Goal: Information Seeking & Learning: Learn about a topic

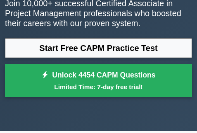
scroll to position [83, 0]
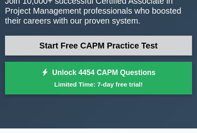
click at [88, 42] on link "Start Free CAPM Practice Test" at bounding box center [98, 46] width 187 height 20
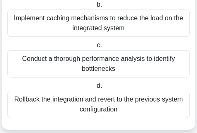
scroll to position [163, 0]
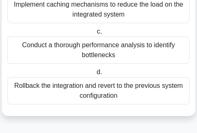
click at [140, 52] on div "Conduct a thorough performance analysis to identify bottlenecks" at bounding box center [98, 49] width 182 height 27
click at [95, 34] on input "c. Conduct a thorough performance analysis to identify bottlenecks" at bounding box center [95, 31] width 0 height 5
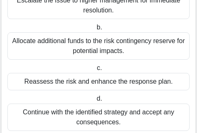
scroll to position [102, 0]
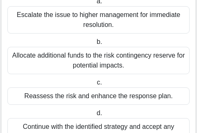
click at [137, 57] on div "Allocate additional funds to the risk contingency reserve for potential impacts." at bounding box center [98, 60] width 182 height 27
click at [95, 45] on input "b. Allocate additional funds to the risk contingency reserve for potential impa…" at bounding box center [95, 41] width 0 height 5
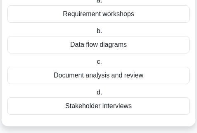
scroll to position [114, 0]
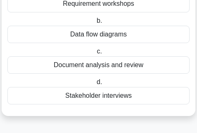
click at [118, 35] on div "Data flow diagrams" at bounding box center [98, 34] width 182 height 17
click at [95, 24] on input "b. Data flow diagrams" at bounding box center [95, 20] width 0 height 5
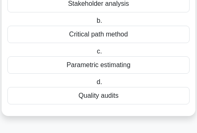
scroll to position [104, 0]
click at [107, 7] on div "Stakeholder analysis" at bounding box center [98, 3] width 182 height 17
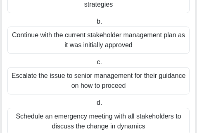
scroll to position [122, 0]
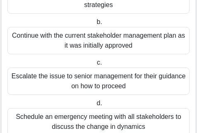
click at [108, 9] on div "Update the stakeholder register and reassess engagement strategies" at bounding box center [98, -1] width 182 height 27
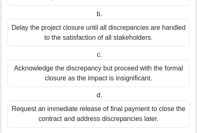
scroll to position [165, 0]
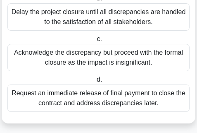
click at [145, 21] on div "Delay the project closure until all discrepancies are handled to the satisfacti…" at bounding box center [98, 16] width 182 height 27
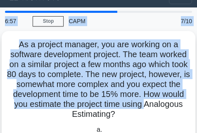
scroll to position [0, 0]
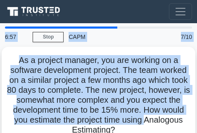
drag, startPoint x: 50, startPoint y: 4, endPoint x: 93, endPoint y: 10, distance: 43.9
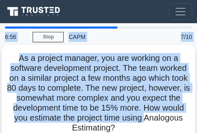
drag, startPoint x: 93, startPoint y: 10, endPoint x: 95, endPoint y: 71, distance: 61.2
click at [95, 71] on h5 "As a project manager, you are working on a software development project. The te…" at bounding box center [99, 93] width 184 height 80
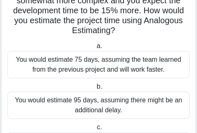
scroll to position [83, 0]
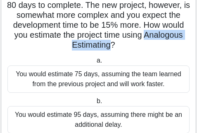
drag, startPoint x: 50, startPoint y: 45, endPoint x: 133, endPoint y: 42, distance: 82.3
click at [133, 42] on h5 "As a project manager, you are working on a software development project. The te…" at bounding box center [99, 10] width 184 height 80
drag, startPoint x: 133, startPoint y: 42, endPoint x: 124, endPoint y: 43, distance: 9.2
copy h5 "Analogous Estimating"
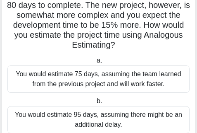
click at [54, 52] on div "As a project manager, you are working on a software development project. The te…" at bounding box center [98, 93] width 187 height 257
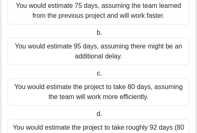
scroll to position [193, 0]
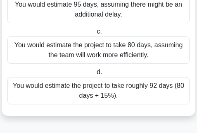
click at [69, 89] on div "You would estimate the project to take roughly 92 days (80 days + 15%)." at bounding box center [98, 90] width 182 height 27
click at [95, 75] on input "d. You would estimate the project to take roughly 92 days (80 days + 15%)." at bounding box center [95, 71] width 0 height 5
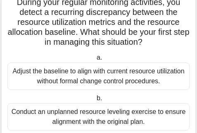
scroll to position [0, 0]
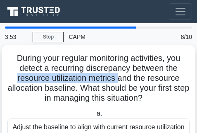
drag, startPoint x: 12, startPoint y: 78, endPoint x: 119, endPoint y: 81, distance: 107.0
click at [119, 81] on h5 "During your regular monitoring activities, you detect a recurring discrepancy b…" at bounding box center [99, 78] width 184 height 50
drag, startPoint x: 119, startPoint y: 81, endPoint x: 106, endPoint y: 78, distance: 12.9
copy h5 "resource utilization metrics"
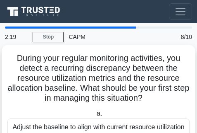
click at [152, 95] on icon ".spinner_0XTQ{transform-origin:center;animation:spinner_y6GP .75s linear infini…" at bounding box center [148, 98] width 10 height 10
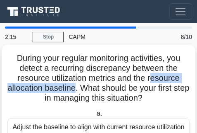
drag, startPoint x: 152, startPoint y: 79, endPoint x: 84, endPoint y: 92, distance: 69.4
click at [84, 92] on h5 "During your regular monitoring activities, you detect a recurring discrepancy b…" at bounding box center [99, 78] width 184 height 50
drag, startPoint x: 84, startPoint y: 92, endPoint x: 185, endPoint y: 82, distance: 101.7
click at [185, 82] on h5 "During your regular monitoring activities, you detect a recurring discrepancy b…" at bounding box center [99, 78] width 184 height 50
drag, startPoint x: 148, startPoint y: 75, endPoint x: 88, endPoint y: 89, distance: 62.2
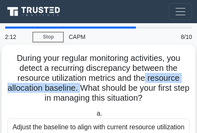
click at [88, 89] on h5 "During your regular monitoring activities, you detect a recurring discrepancy b…" at bounding box center [99, 78] width 184 height 50
drag, startPoint x: 88, startPoint y: 89, endPoint x: 71, endPoint y: 86, distance: 16.4
copy h5 "resource allocation baseline."
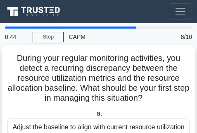
click at [167, 64] on h5 "During your regular monitoring activities, you detect a recurring discrepancy b…" at bounding box center [99, 78] width 184 height 50
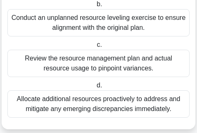
scroll to position [163, 0]
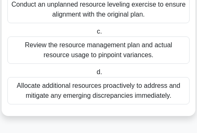
click at [105, 45] on div "Review the resource management plan and actual resource usage to pinpoint varia…" at bounding box center [98, 49] width 182 height 27
click at [95, 34] on input "c. Review the resource management plan and actual resource usage to pinpoint va…" at bounding box center [95, 31] width 0 height 5
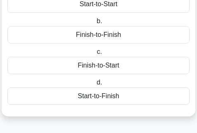
scroll to position [124, 0]
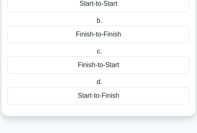
click at [97, 12] on div "Start-to-Start" at bounding box center [98, 3] width 182 height 17
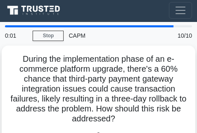
scroll to position [0, 0]
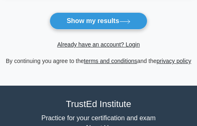
scroll to position [212, 0]
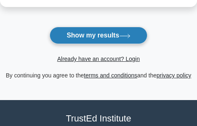
click at [90, 40] on button "Show my results" at bounding box center [98, 35] width 97 height 17
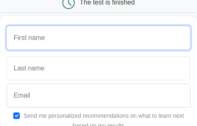
scroll to position [57, 0]
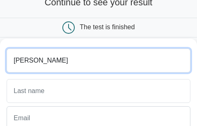
type input "Mariam"
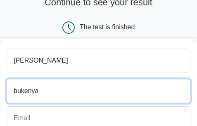
type input "bukenya"
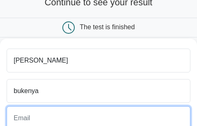
scroll to position [63, 0]
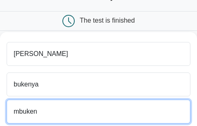
type input "mbukenya@healthdrive.com"
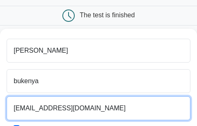
scroll to position [104, 0]
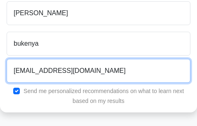
drag, startPoint x: 104, startPoint y: 111, endPoint x: 5, endPoint y: 80, distance: 103.9
click at [5, 80] on div "mbukenya@healthdrive.com" at bounding box center [99, 71] width 194 height 24
type input "mbukenya950@gmail.com"
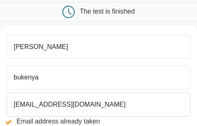
scroll to position [124, 0]
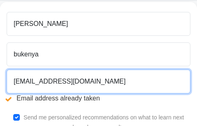
drag, startPoint x: 105, startPoint y: 89, endPoint x: 5, endPoint y: 96, distance: 101.0
click at [5, 95] on div "mbukenya950@gmail.com Email address already taken" at bounding box center [99, 90] width 194 height 40
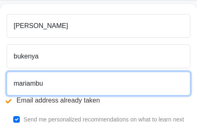
type input "mariambukenya95@yahoo.com"
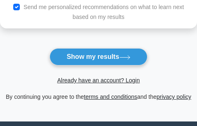
scroll to position [248, 0]
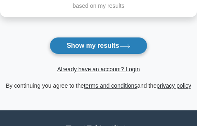
click at [90, 48] on button "Show my results" at bounding box center [98, 45] width 97 height 17
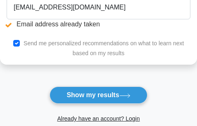
scroll to position [211, 0]
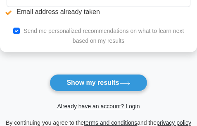
click at [76, 36] on div "Send me personalized recommendations on what to learn next based on my results" at bounding box center [99, 36] width 194 height 20
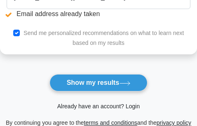
click at [100, 107] on link "Already have an account? Login" at bounding box center [98, 106] width 83 height 7
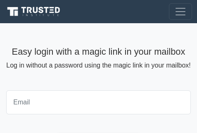
scroll to position [83, 0]
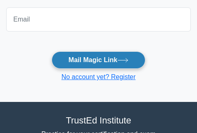
click at [121, 60] on icon at bounding box center [122, 60] width 11 height 5
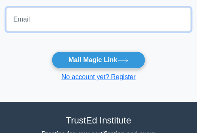
click at [107, 21] on input "email" at bounding box center [98, 19] width 184 height 24
type input "[EMAIL_ADDRESS][DOMAIN_NAME]"
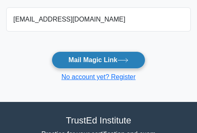
click at [101, 54] on button "Mail Magic Link" at bounding box center [99, 59] width 94 height 17
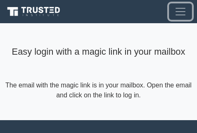
click at [183, 12] on span "Toggle navigation" at bounding box center [180, 11] width 12 height 12
